Goal: Task Accomplishment & Management: Manage account settings

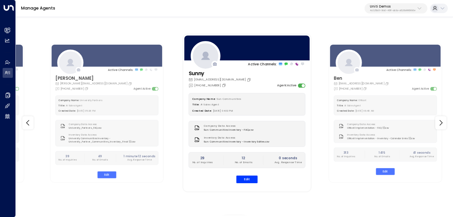
click at [396, 10] on p "4c025b01-9fa0-46ff-ab3a-a620b886896e" at bounding box center [393, 10] width 46 height 3
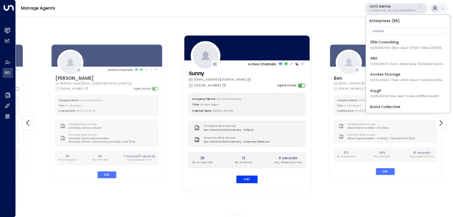
click at [383, 45] on div "25N Coworking ID: 3b9800f4-81ca-4ec0-8758-72fbe4763f36" at bounding box center [406, 44] width 72 height 11
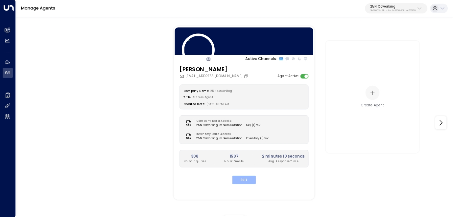
click at [240, 182] on button "Edit" at bounding box center [243, 180] width 23 height 9
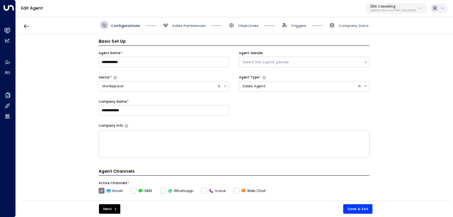
scroll to position [4, 0]
drag, startPoint x: 100, startPoint y: 77, endPoint x: 105, endPoint y: 77, distance: 5.3
click at [105, 77] on label "Sector" at bounding box center [104, 78] width 11 height 5
click at [185, 23] on span "Sales Preferences" at bounding box center [189, 25] width 34 height 5
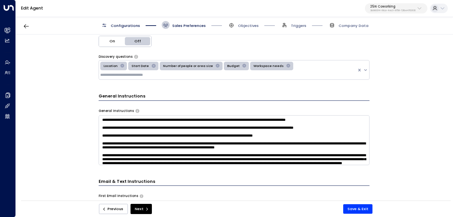
scroll to position [147, 0]
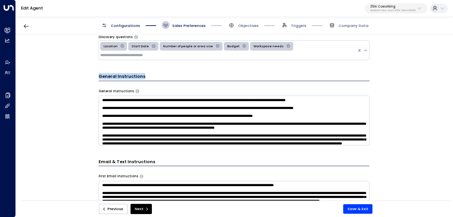
drag, startPoint x: 98, startPoint y: 71, endPoint x: 144, endPoint y: 72, distance: 46.1
click at [144, 73] on h3 "General Instructions" at bounding box center [234, 77] width 271 height 8
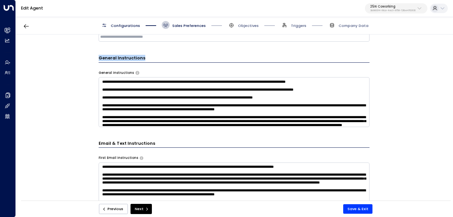
scroll to position [171, 0]
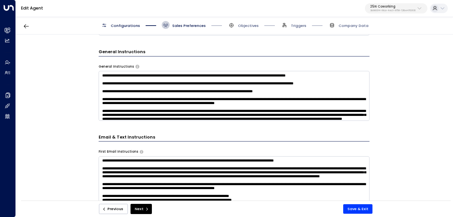
click at [90, 130] on div "**********" at bounding box center [234, 120] width 437 height 170
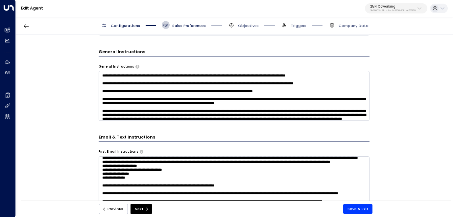
scroll to position [276, 0]
click at [250, 24] on span "Objectives" at bounding box center [248, 25] width 21 height 5
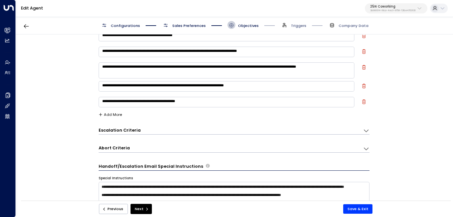
scroll to position [128, 0]
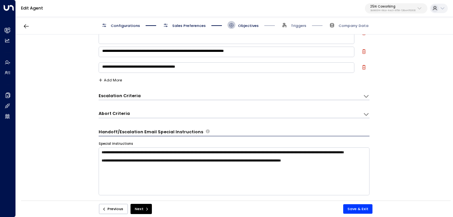
click at [185, 96] on div "Escalation Criteria Reset" at bounding box center [228, 96] width 259 height 6
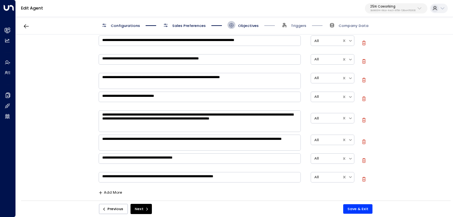
scroll to position [200, 0]
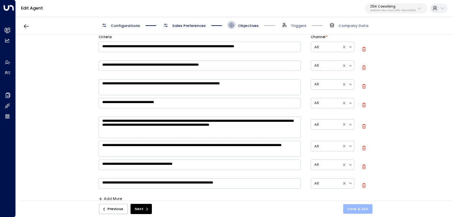
click at [357, 210] on button "Save & Exit" at bounding box center [358, 210] width 30 height 10
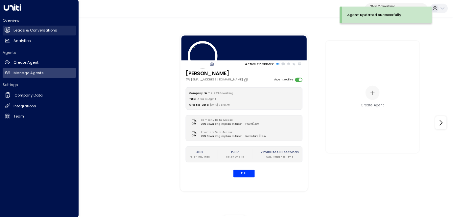
click at [32, 32] on h2 "Leads & Conversations" at bounding box center [35, 31] width 44 height 6
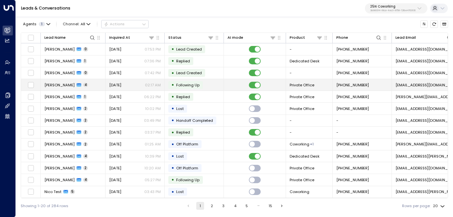
click at [121, 85] on span "[DATE]" at bounding box center [115, 85] width 12 height 5
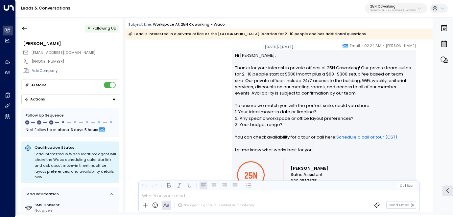
scroll to position [491, 0]
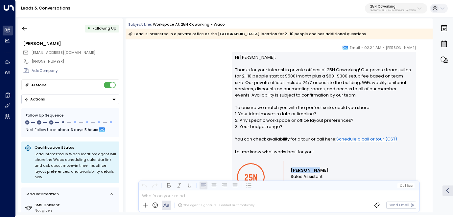
drag, startPoint x: 291, startPoint y: 172, endPoint x: 316, endPoint y: 172, distance: 25.0
click at [316, 172] on strong "[PERSON_NAME]" at bounding box center [310, 171] width 38 height 6
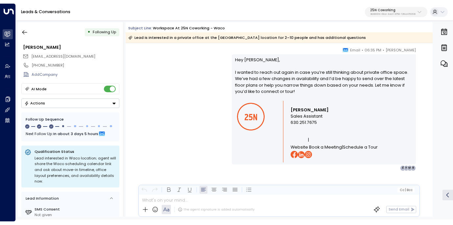
scroll to position [1014, 0]
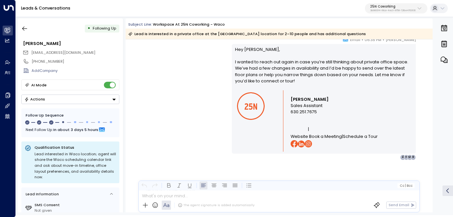
click at [198, 64] on div "[PERSON_NAME] • 06:35 PM • Email Hey [PERSON_NAME], I wanted to reach out again…" at bounding box center [279, 98] width 300 height 124
click at [26, 31] on icon "button" at bounding box center [24, 28] width 7 height 7
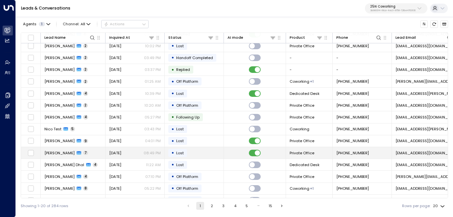
scroll to position [85, 0]
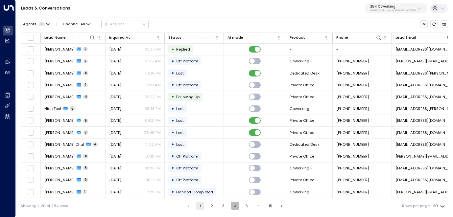
click at [234, 206] on button "4" at bounding box center [235, 206] width 8 height 8
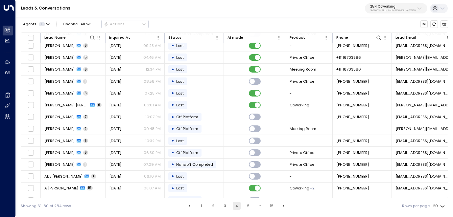
scroll to position [85, 0]
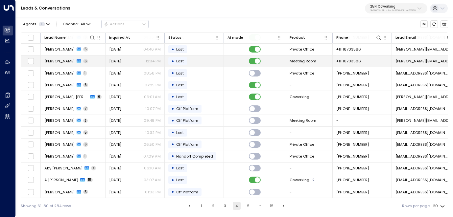
click at [288, 56] on td "Meeting Room" at bounding box center [309, 62] width 47 height 12
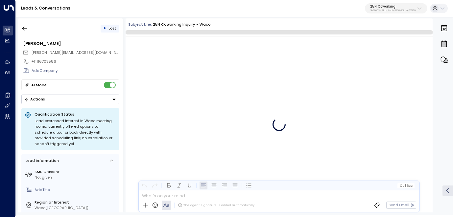
scroll to position [1872, 0]
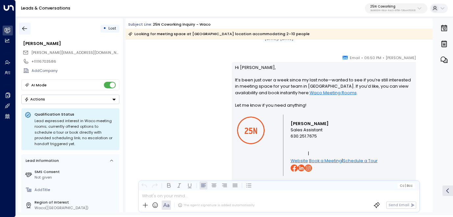
click at [25, 26] on icon "button" at bounding box center [24, 28] width 7 height 7
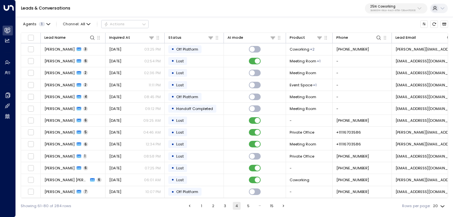
click at [384, 4] on button "25N Coworking 3b9800f4-81ca-4ec0-8758-72fbe4763f36" at bounding box center [396, 8] width 62 height 11
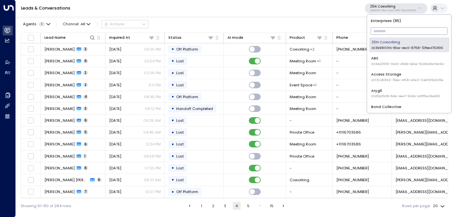
click at [380, 29] on input "text" at bounding box center [409, 31] width 77 height 11
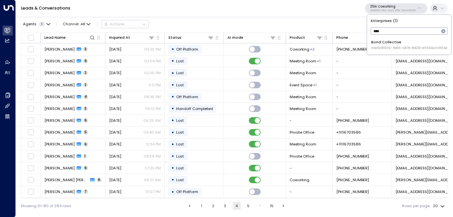
type input "****"
click at [395, 50] on li "Bond Collective ID: e5c8f306-7b86-487b-8d28-d066bc04964e" at bounding box center [409, 44] width 80 height 15
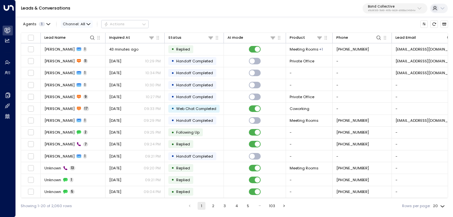
click at [86, 23] on icon "button" at bounding box center [88, 24] width 4 height 4
click at [84, 24] on div at bounding box center [226, 108] width 453 height 217
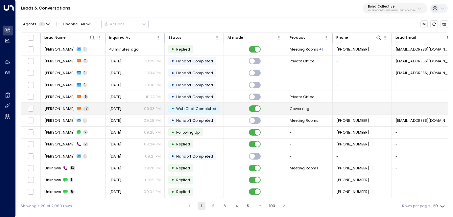
click at [78, 109] on td "[PERSON_NAME] 17" at bounding box center [73, 109] width 65 height 12
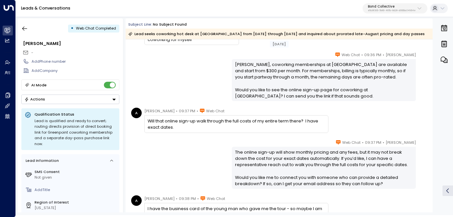
scroll to position [619, 0]
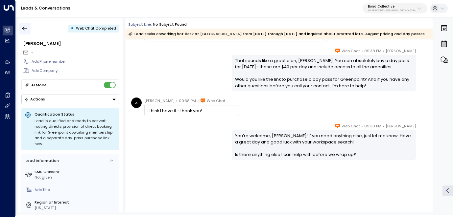
click at [22, 29] on icon "button" at bounding box center [24, 29] width 5 height 4
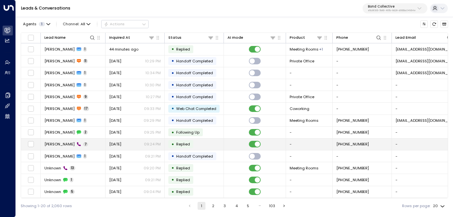
click at [95, 145] on td "[PERSON_NAME] 7" at bounding box center [73, 145] width 65 height 12
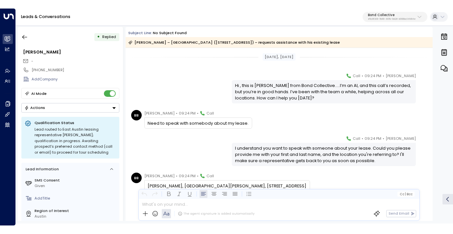
scroll to position [104, 0]
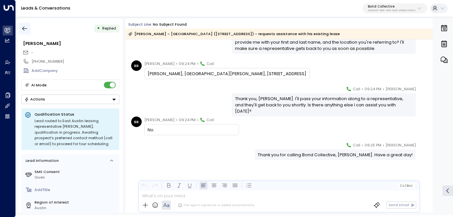
click at [29, 29] on button "button" at bounding box center [25, 29] width 12 height 12
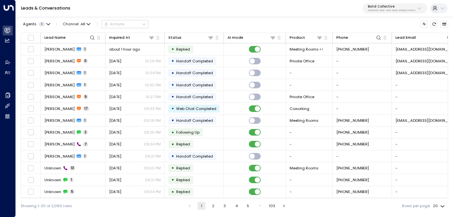
click at [386, 8] on p "Bond Collective" at bounding box center [392, 7] width 48 height 4
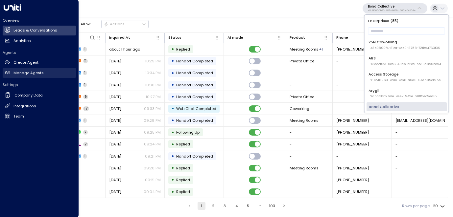
click at [29, 70] on link "Manage Agents Manage Agents" at bounding box center [39, 73] width 73 height 10
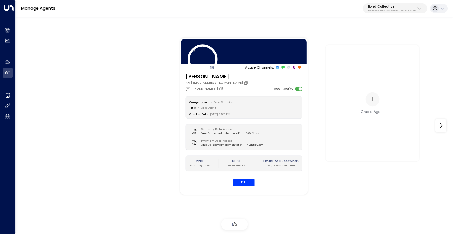
click at [383, 8] on p "Bond Collective" at bounding box center [392, 7] width 48 height 4
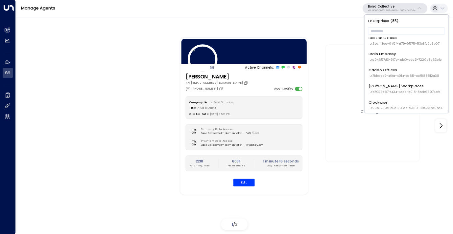
scroll to position [85, 0]
click at [342, 29] on div "Active Channels: [PERSON_NAME] [EMAIL_ADDRESS][DOMAIN_NAME] [PHONE_NUMBER] Agen…" at bounding box center [372, 116] width 411 height 195
click at [385, 31] on input "text" at bounding box center [406, 31] width 77 height 11
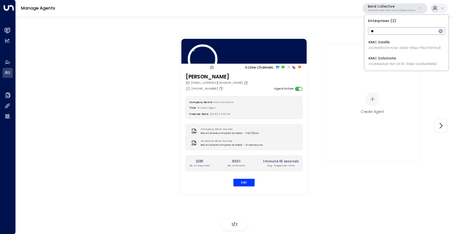
type input "*"
type input "****"
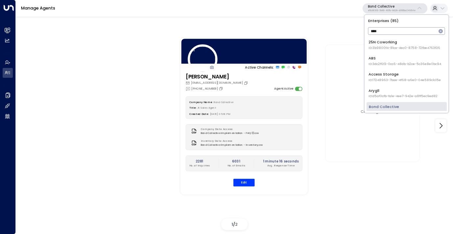
click at [316, 47] on div "Active Channels: [PERSON_NAME] [EMAIL_ADDRESS][DOMAIN_NAME] [PHONE_NUMBER] Agen…" at bounding box center [372, 116] width 411 height 195
click at [420, 9] on icon at bounding box center [419, 8] width 5 height 5
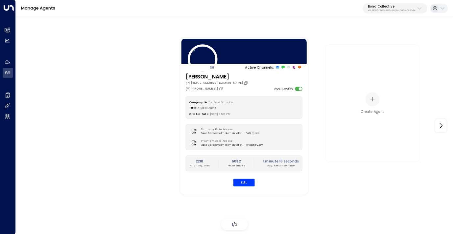
click at [381, 12] on p "e5c8f306-7b86-487b-8d28-d066bc04964e" at bounding box center [392, 10] width 48 height 3
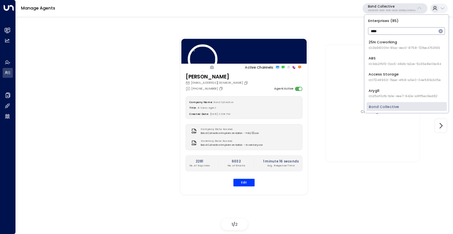
click at [379, 33] on input "****" at bounding box center [402, 31] width 68 height 11
type input "*"
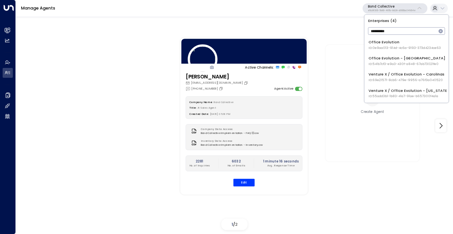
type input "**********"
click at [385, 76] on div "Venture X / Office Evolution - Carolinas ID: 69e21571-8cb6-479e-9956-a76f3a0405…" at bounding box center [407, 77] width 76 height 11
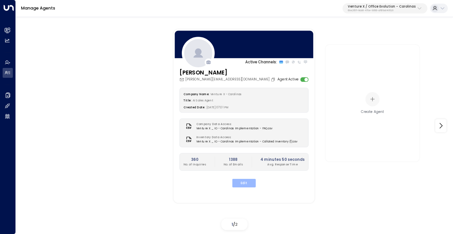
click at [246, 181] on button "Edit" at bounding box center [243, 183] width 23 height 9
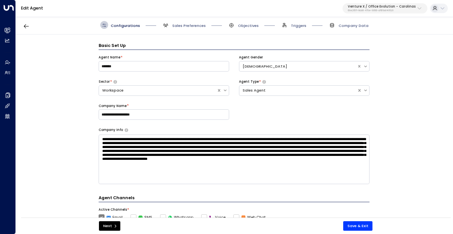
scroll to position [8, 0]
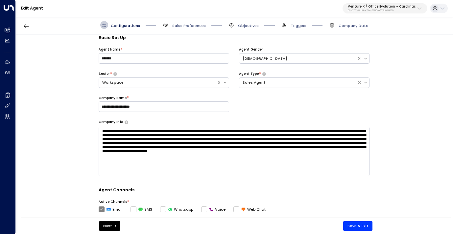
click at [355, 217] on div "Next Save & Exit" at bounding box center [236, 226] width 430 height 16
click at [355, 217] on button "Save & Exit" at bounding box center [358, 227] width 30 height 10
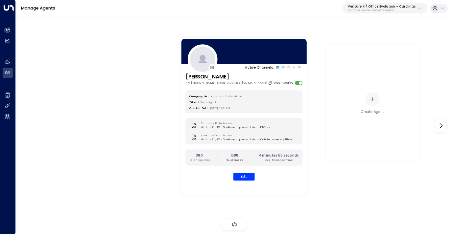
click at [414, 12] on p "69e21571-8cb6-479e-9956-a76f3a040520" at bounding box center [382, 10] width 68 height 3
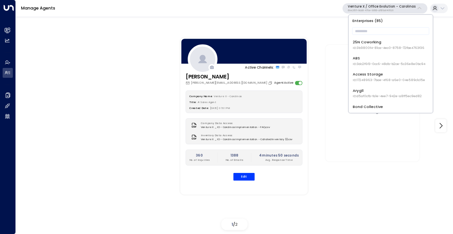
click at [327, 22] on div "Active Channels: [PERSON_NAME] [PERSON_NAME][EMAIL_ADDRESS][DOMAIN_NAME] Agent …" at bounding box center [372, 116] width 411 height 195
click at [383, 30] on input "text" at bounding box center [390, 31] width 77 height 11
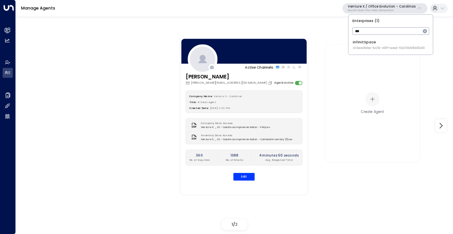
type input "***"
click at [387, 47] on span "ID: 1ace8dbc-b47e-481f-aced-6b09b98b82d3" at bounding box center [389, 48] width 72 height 5
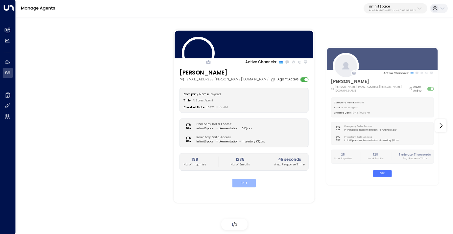
click at [245, 185] on button "Edit" at bounding box center [243, 183] width 23 height 9
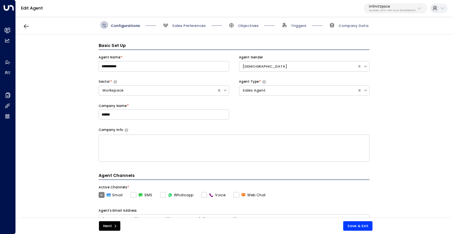
scroll to position [8, 0]
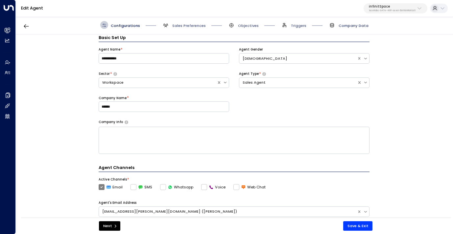
click at [354, 27] on span "Company Data" at bounding box center [354, 25] width 30 height 5
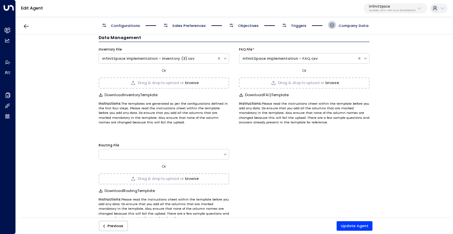
click at [193, 85] on button "browse" at bounding box center [191, 83] width 13 height 4
click at [352, 217] on button "Update Agent" at bounding box center [355, 227] width 36 height 10
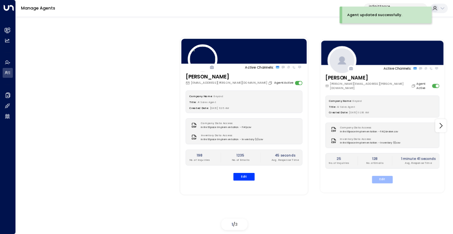
click at [380, 176] on button "Edit" at bounding box center [382, 180] width 21 height 8
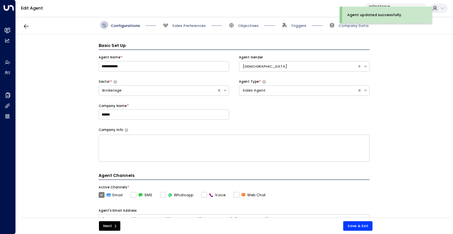
scroll to position [8, 0]
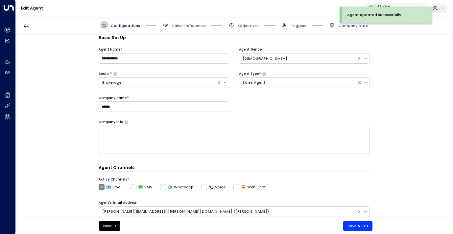
click at [342, 30] on div "Configurations Sales Preferences Objectives Triggers Company Data" at bounding box center [234, 25] width 437 height 19
click at [338, 26] on span "Company Data" at bounding box center [348, 25] width 40 height 8
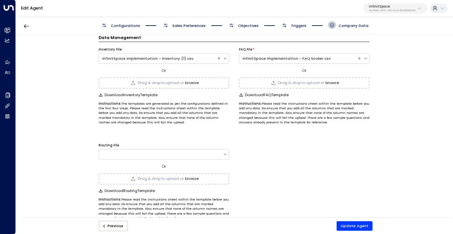
click at [192, 82] on button "browse" at bounding box center [191, 83] width 13 height 4
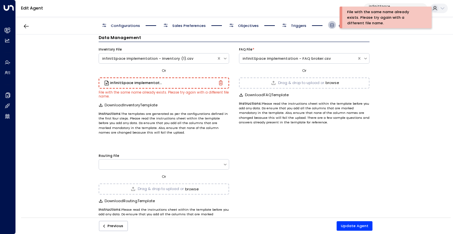
click at [221, 84] on icon "button" at bounding box center [221, 83] width 4 height 5
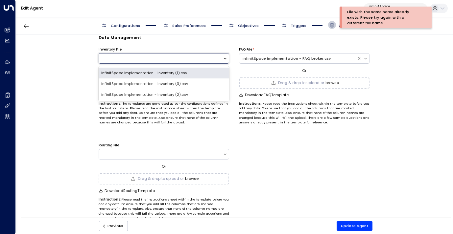
click at [223, 60] on icon at bounding box center [225, 58] width 5 height 5
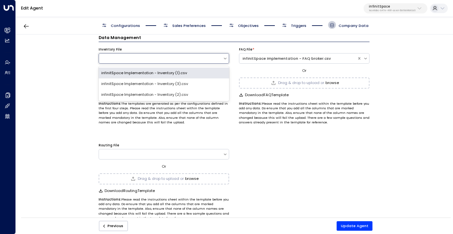
click at [185, 96] on div "infinitSpace Implementation - Inventory (2).csv" at bounding box center [164, 94] width 131 height 11
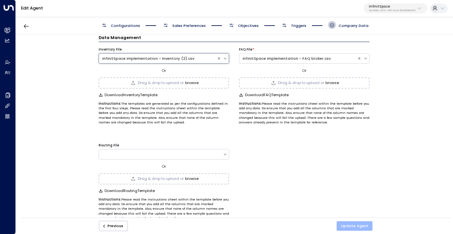
click at [355, 217] on button "Update Agent" at bounding box center [355, 227] width 36 height 10
